Goal: Transaction & Acquisition: Purchase product/service

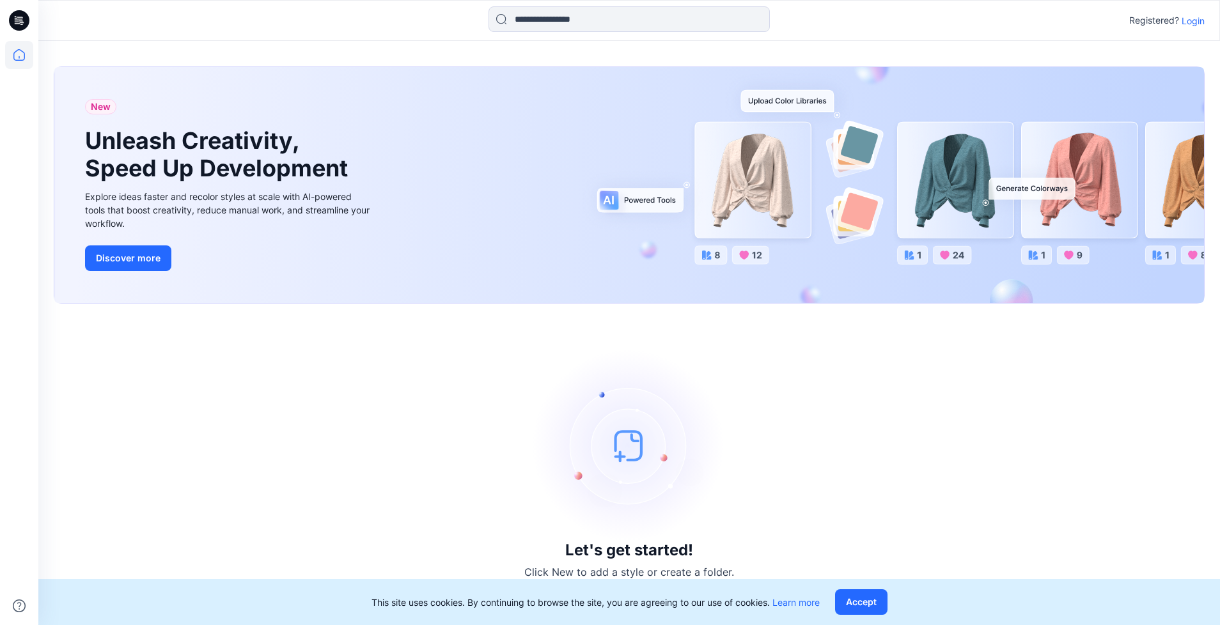
click at [1194, 21] on p "Login" at bounding box center [1193, 20] width 23 height 13
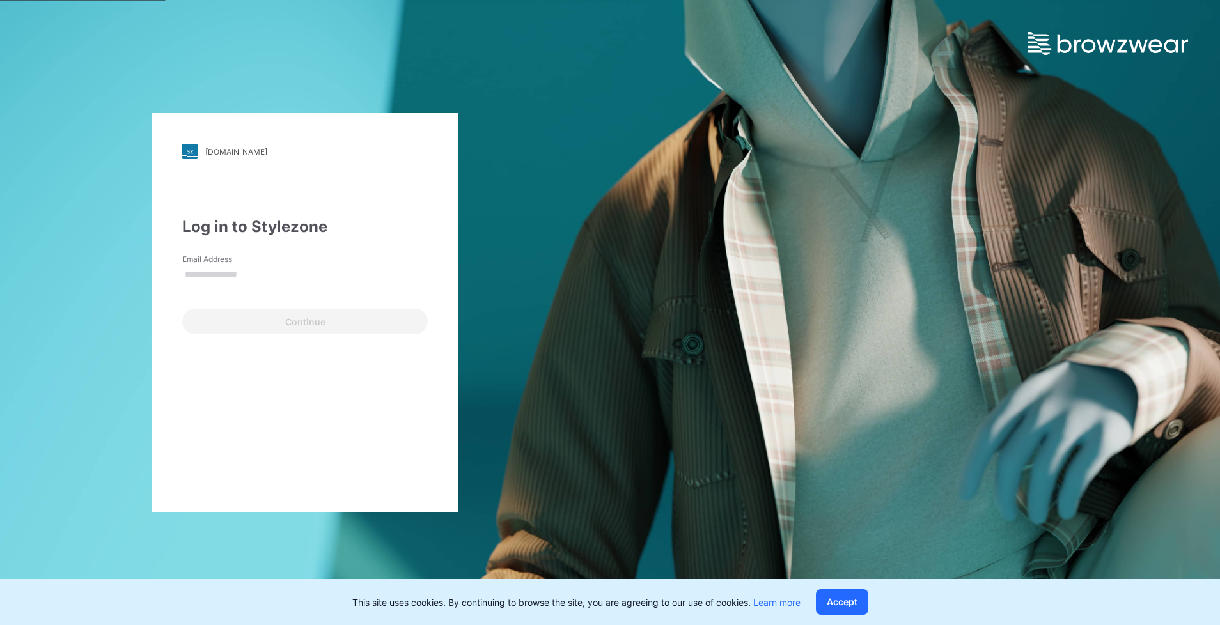
click at [324, 265] on input "Email Address" at bounding box center [305, 274] width 246 height 19
type input "**********"
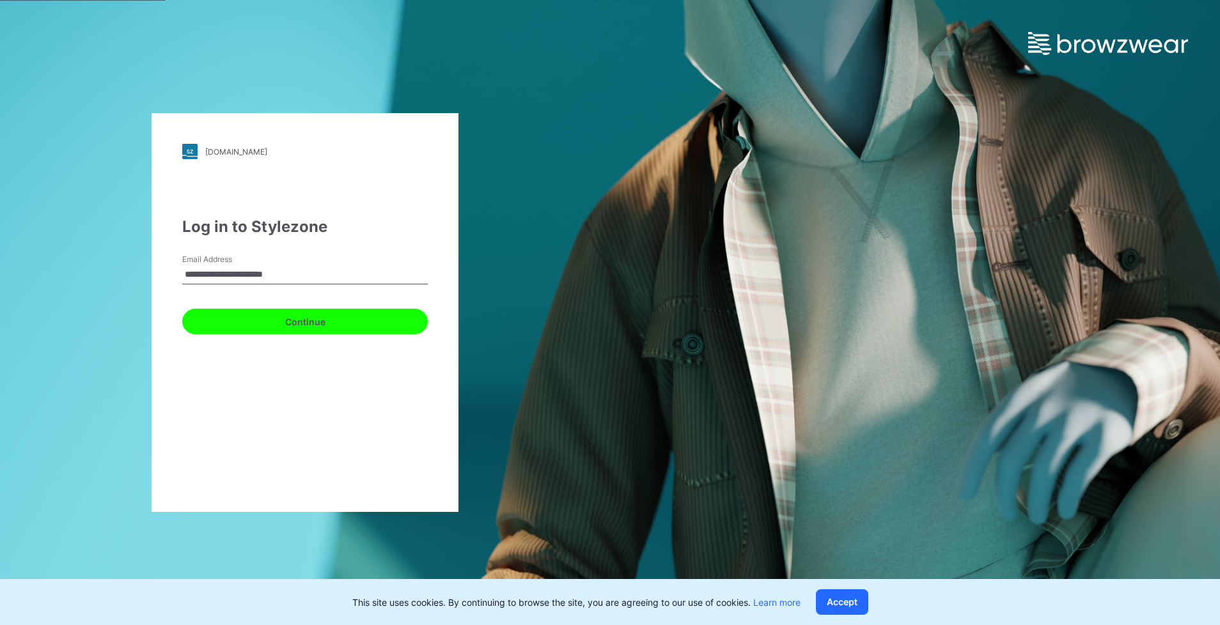
click at [288, 325] on button "Continue" at bounding box center [305, 322] width 246 height 26
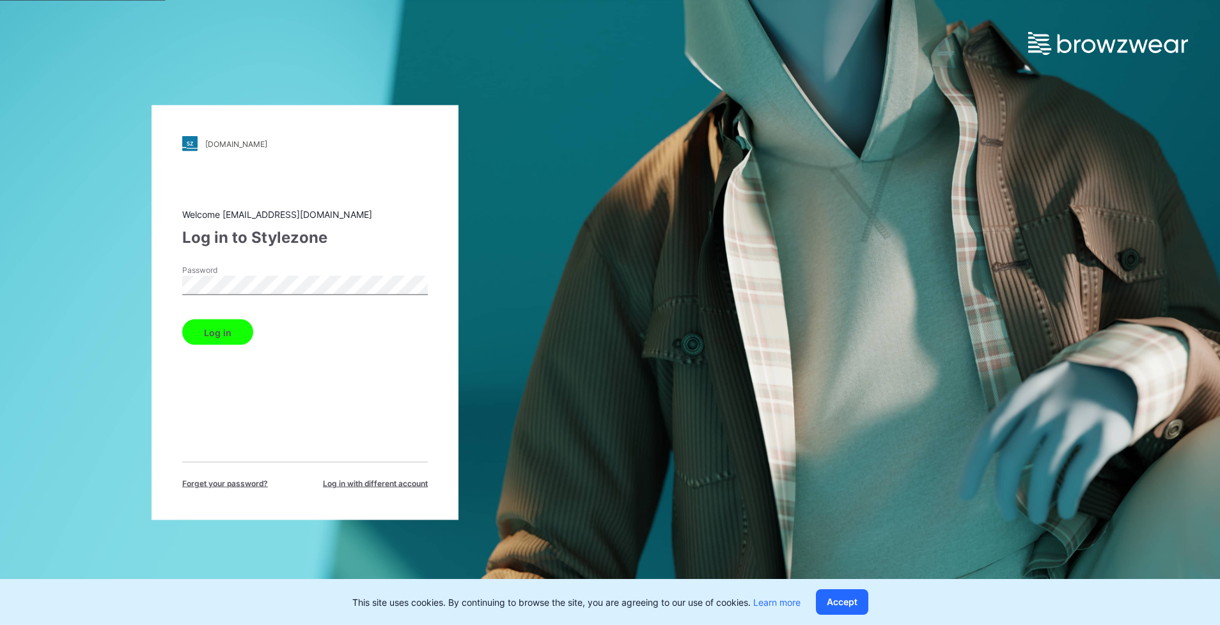
click at [182, 320] on button "Log in" at bounding box center [217, 333] width 71 height 26
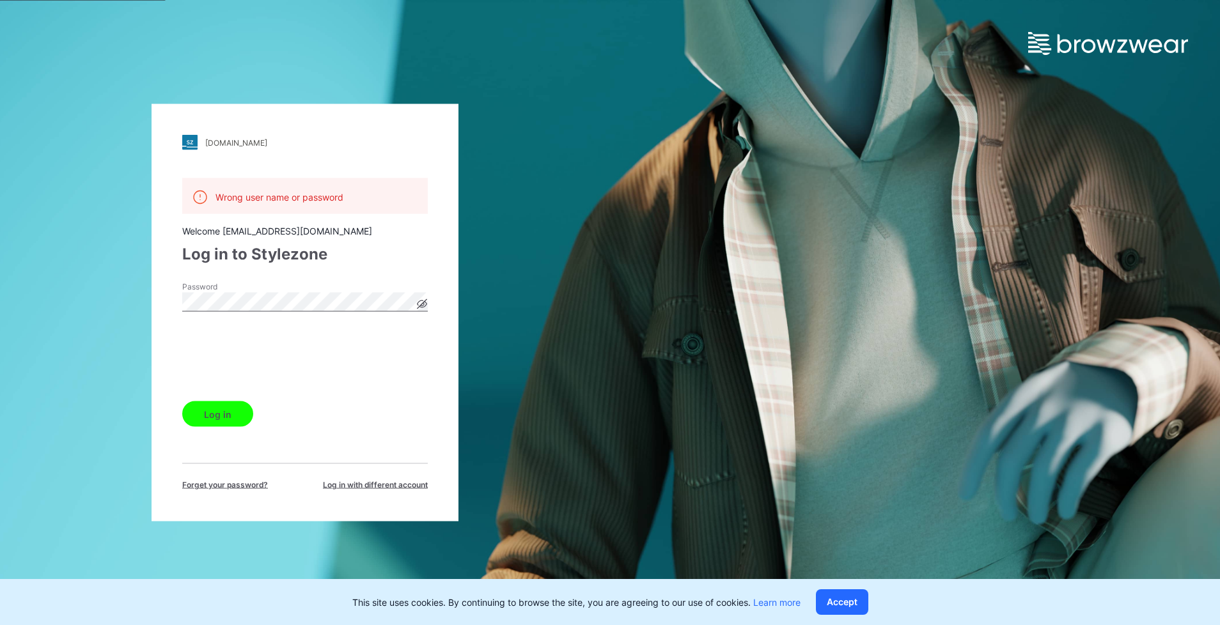
click at [205, 419] on button "Log in" at bounding box center [217, 415] width 71 height 26
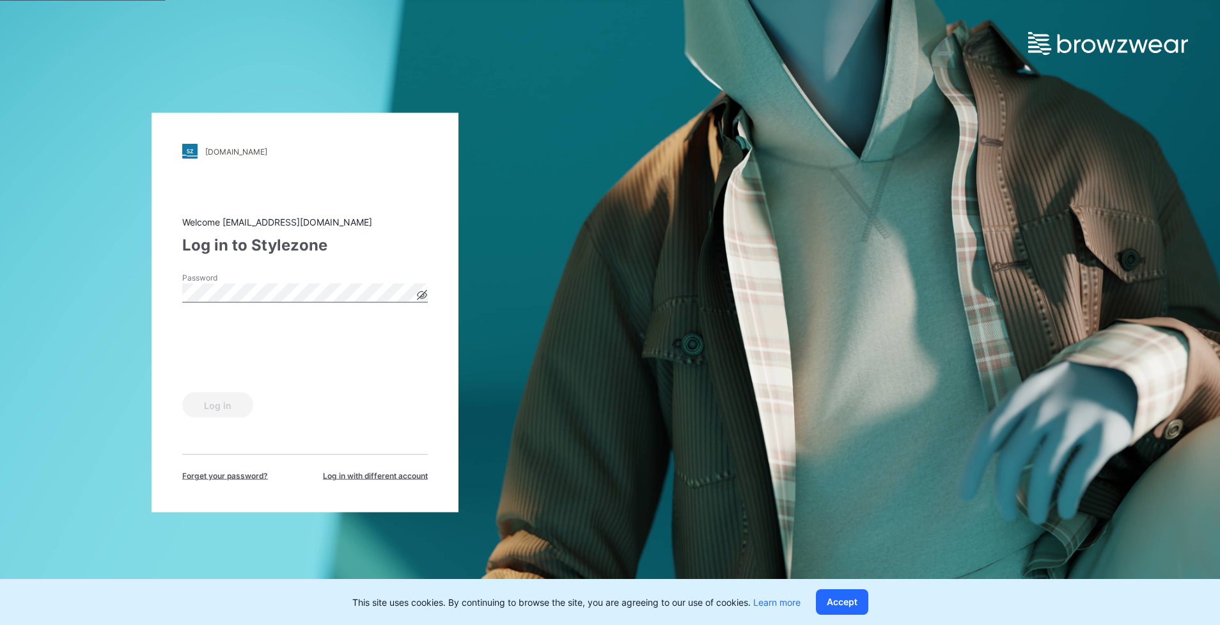
click at [418, 297] on icon at bounding box center [423, 295] width 10 height 7
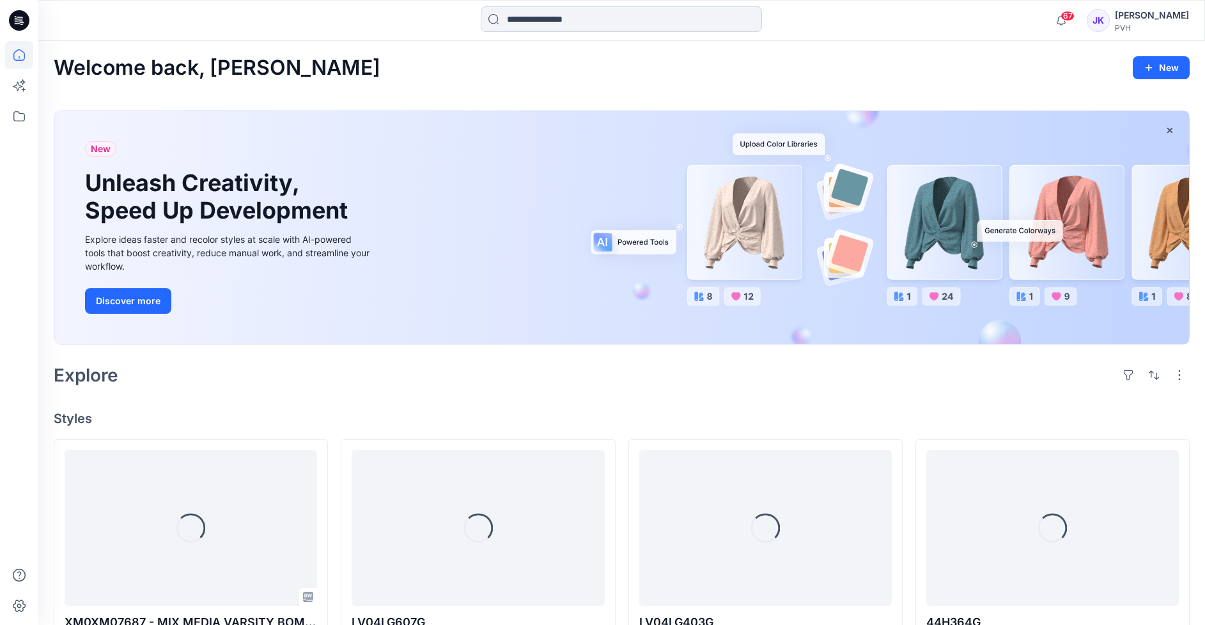
click at [640, 16] on input at bounding box center [621, 19] width 281 height 26
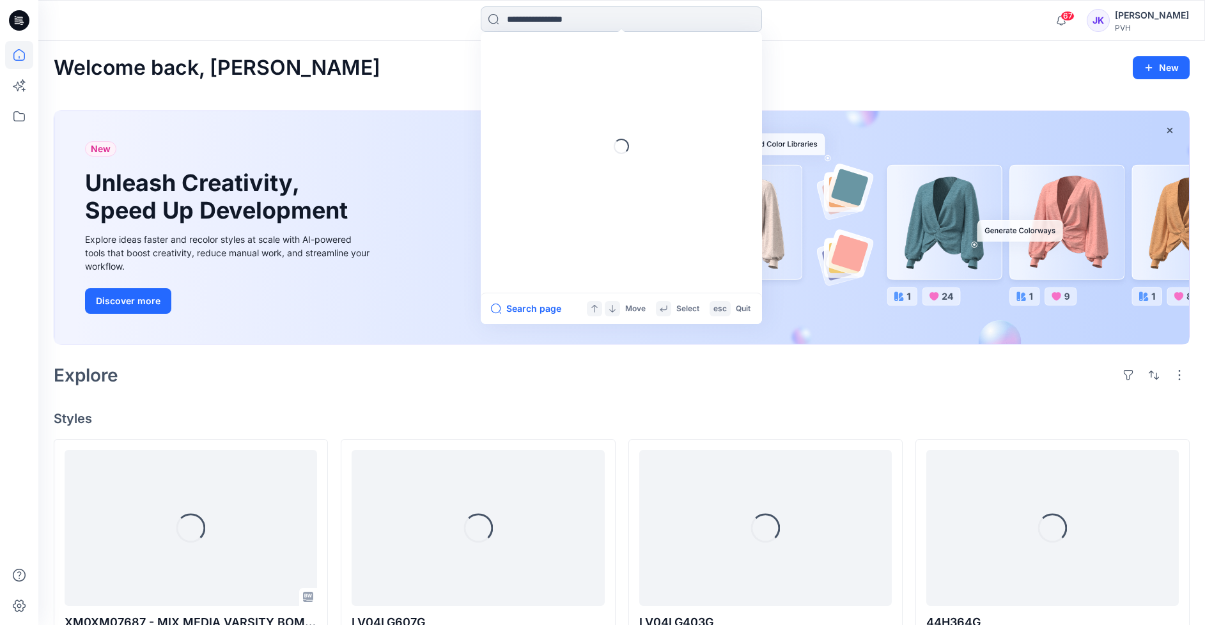
paste input "*******"
type input "*******"
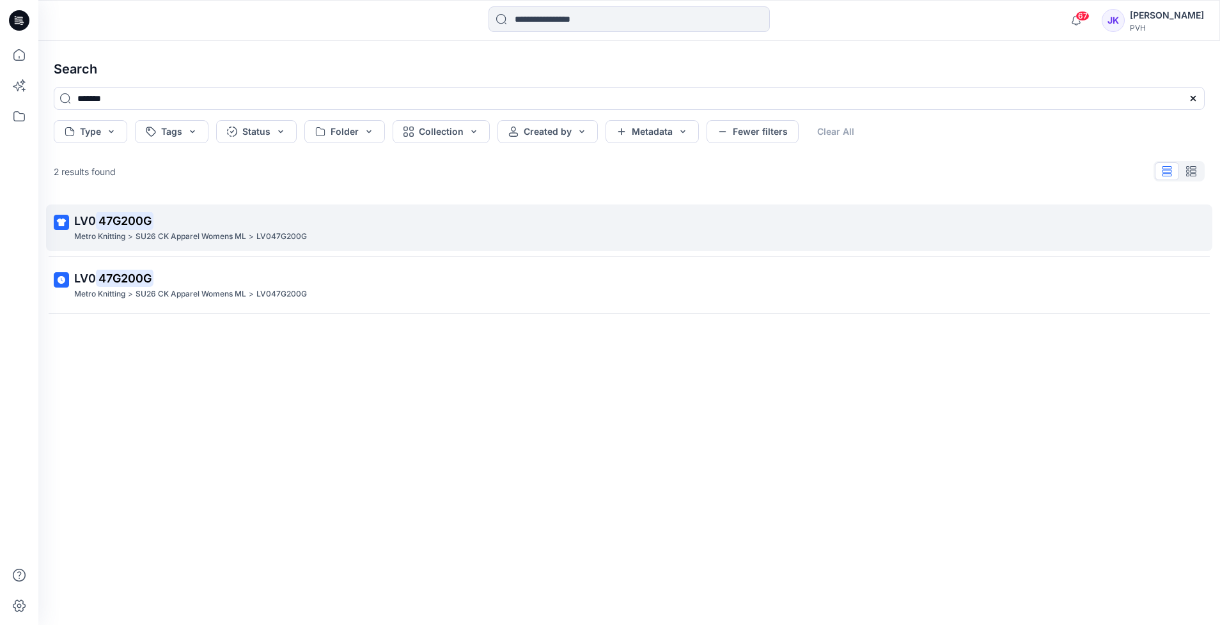
click at [118, 238] on p "Metro Knitting" at bounding box center [99, 236] width 51 height 13
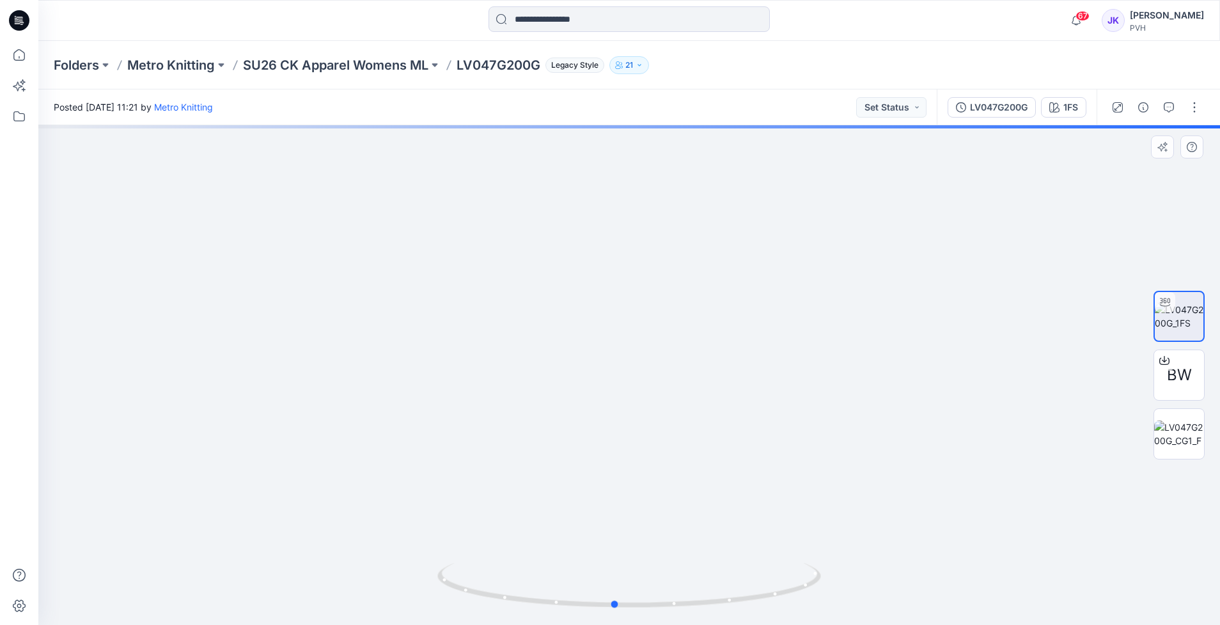
drag, startPoint x: 650, startPoint y: 354, endPoint x: 635, endPoint y: 375, distance: 25.7
click at [635, 375] on div at bounding box center [629, 375] width 1182 height 500
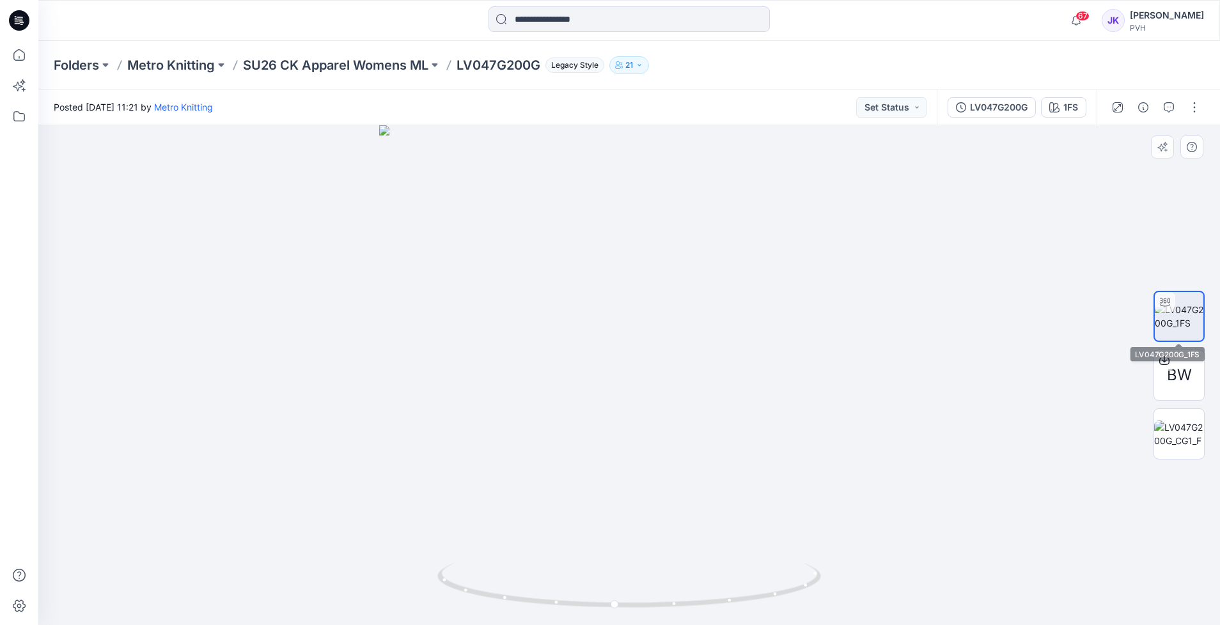
click at [1172, 217] on div "BW" at bounding box center [1179, 375] width 51 height 320
drag, startPoint x: 704, startPoint y: 457, endPoint x: 555, endPoint y: 457, distance: 149.0
click at [555, 457] on div at bounding box center [629, 375] width 1182 height 500
click at [1111, 529] on div at bounding box center [629, 375] width 1182 height 500
